Goal: Transaction & Acquisition: Purchase product/service

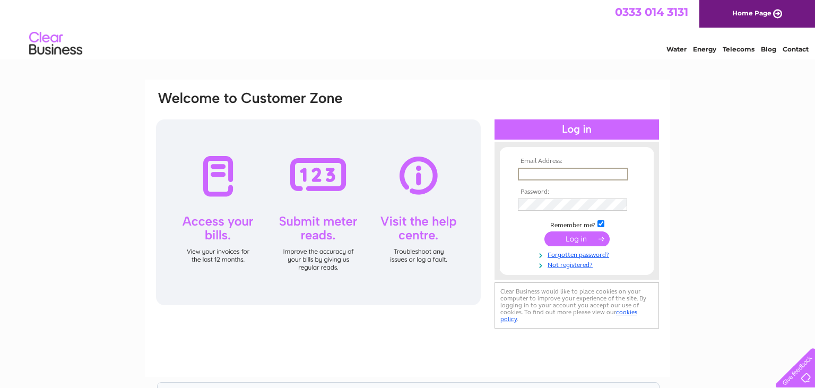
click at [547, 172] on input "text" at bounding box center [573, 174] width 110 height 13
type input "sandesh.kotian@blacksheephotels.com"
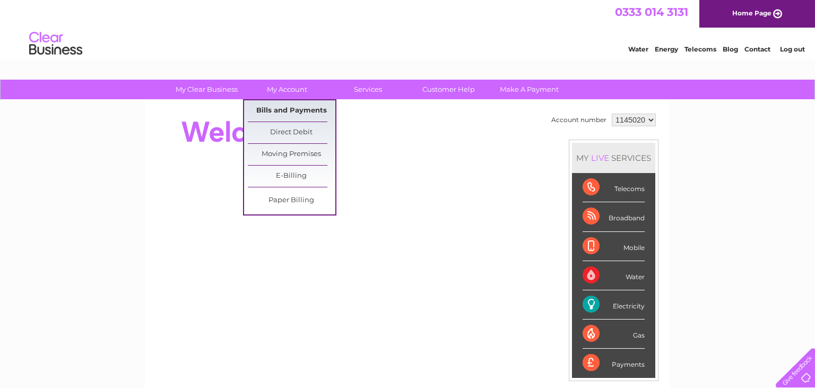
click at [278, 111] on link "Bills and Payments" at bounding box center [292, 110] width 88 height 21
click at [270, 113] on link "Bills and Payments" at bounding box center [292, 110] width 88 height 21
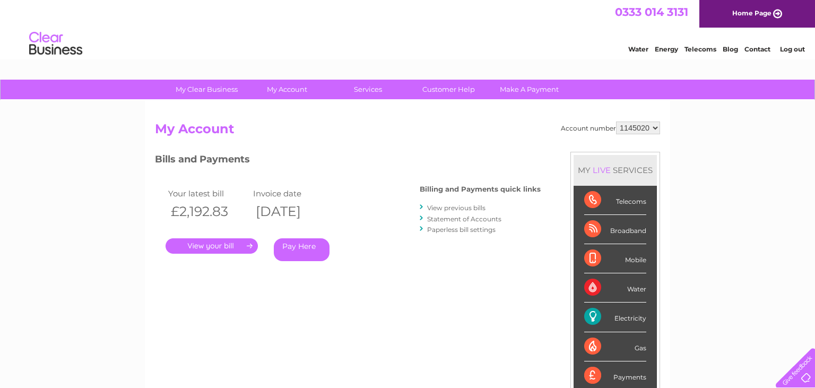
click at [224, 246] on link "." at bounding box center [212, 245] width 92 height 15
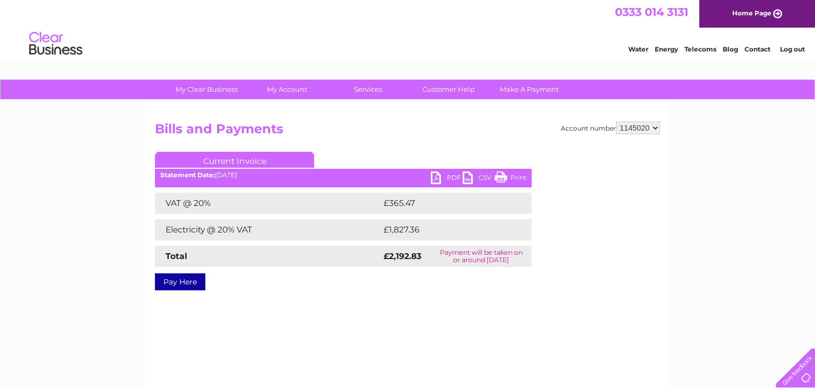
click at [184, 283] on link "Pay Here" at bounding box center [180, 281] width 50 height 17
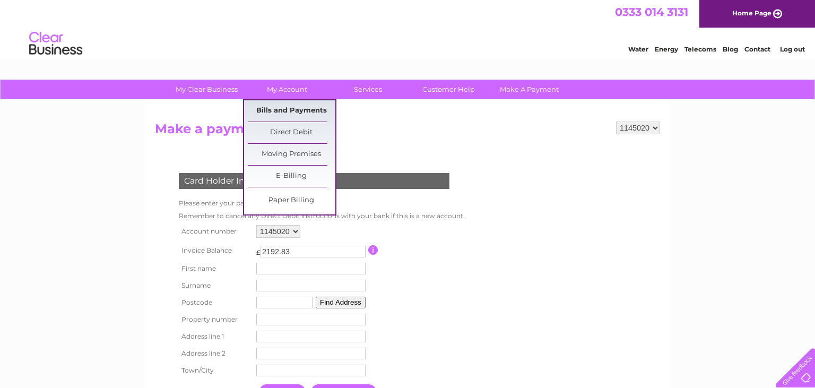
click at [288, 108] on link "Bills and Payments" at bounding box center [292, 110] width 88 height 21
click at [280, 109] on link "Bills and Payments" at bounding box center [292, 110] width 88 height 21
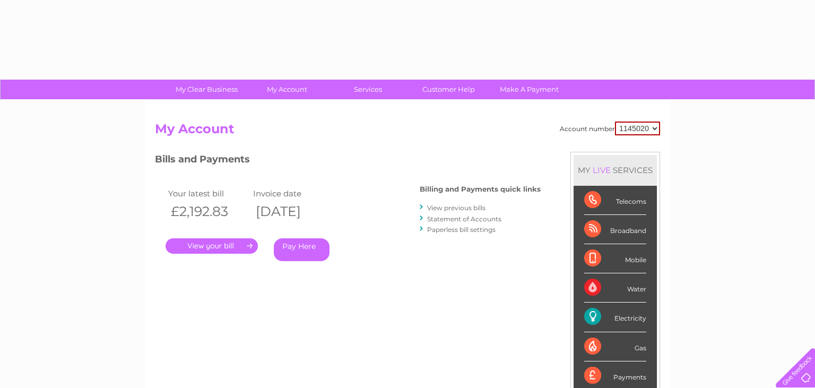
click at [215, 245] on link "." at bounding box center [212, 245] width 92 height 15
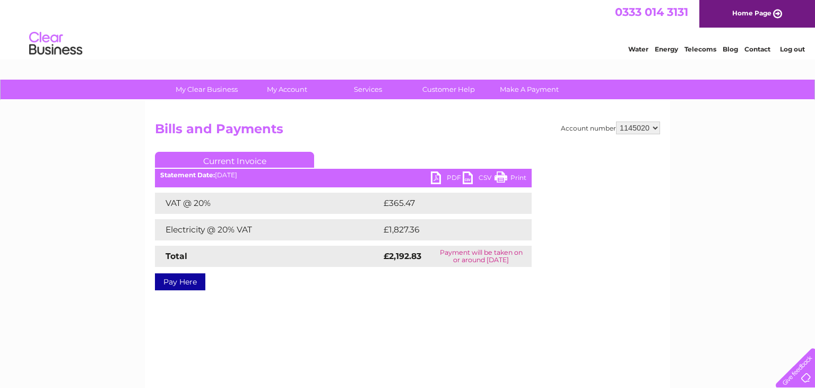
click at [451, 177] on link "PDF" at bounding box center [447, 178] width 32 height 15
